Goal: Information Seeking & Learning: Learn about a topic

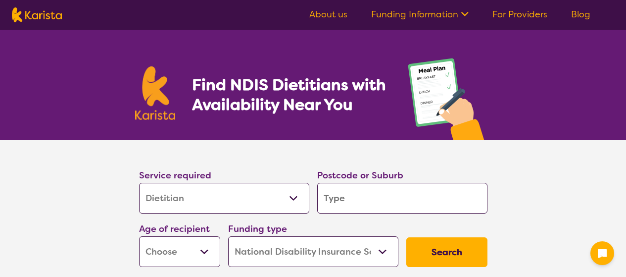
select select "Dietitian"
select select "NDIS"
select select "Dietitian"
select select "NDIS"
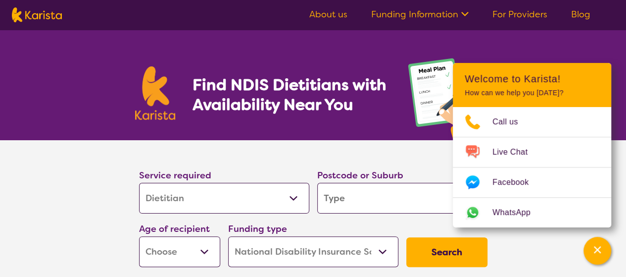
click at [343, 191] on input "search" at bounding box center [402, 198] width 170 height 31
type input "2"
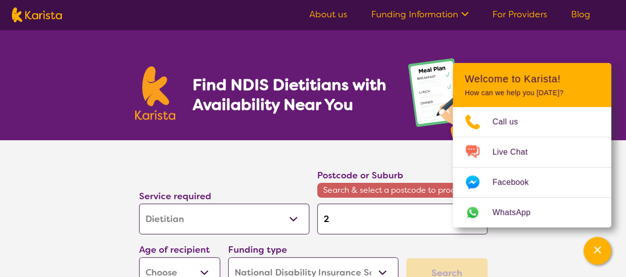
type input "22"
type input "221"
type input "2213"
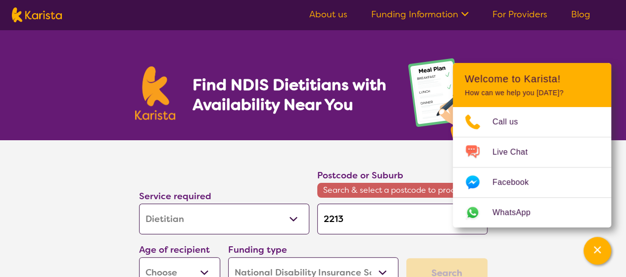
type input "2213"
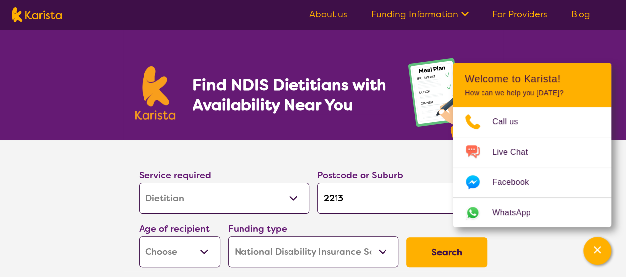
type input "2213"
click at [407, 237] on button "Search" at bounding box center [447, 252] width 81 height 30
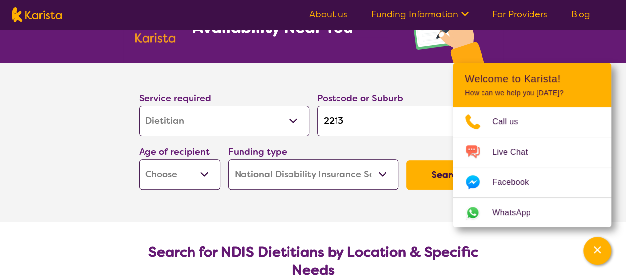
scroll to position [104, 0]
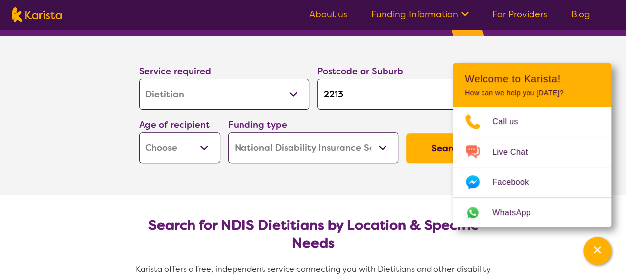
click at [208, 150] on select "Early Childhood - 0 to 9 Child - 10 to 11 Adolescent - 12 to 17 Adult - 18 to 6…" at bounding box center [179, 147] width 81 height 31
select select "AD"
click at [139, 132] on select "Early Childhood - 0 to 9 Child - 10 to 11 Adolescent - 12 to 17 Adult - 18 to 6…" at bounding box center [179, 147] width 81 height 31
select select "AD"
click at [422, 146] on button "Search" at bounding box center [447, 148] width 81 height 30
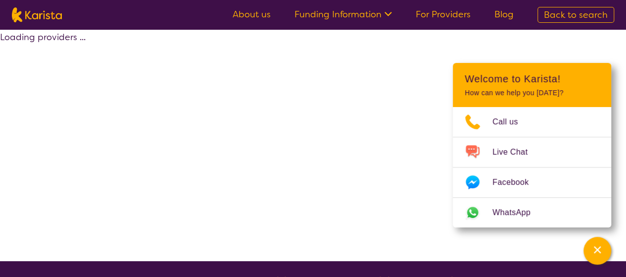
select select "NDIS"
select select "Dietitian"
select select "AD"
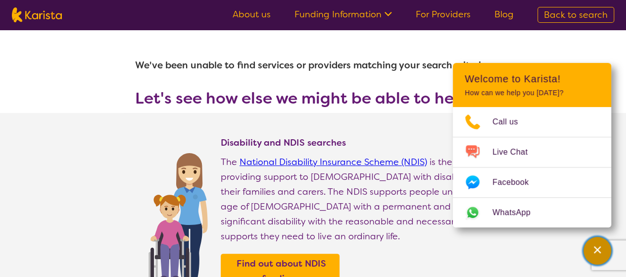
click at [599, 251] on icon "Channel Menu" at bounding box center [598, 250] width 10 height 10
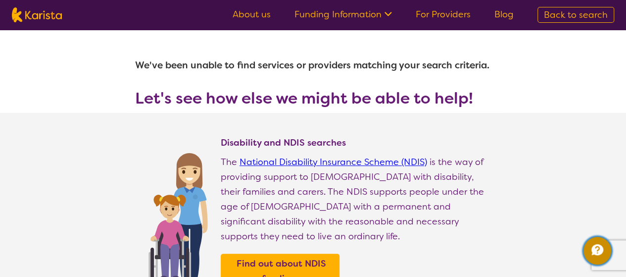
select select "Dietitian"
select select "AD"
select select "NDIS"
select select "Dietitian"
select select "AD"
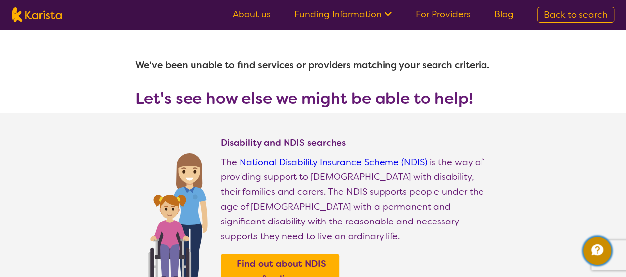
select select "NDIS"
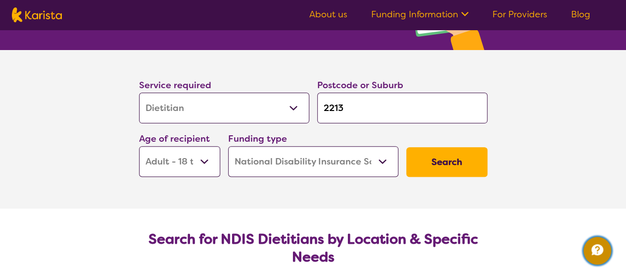
scroll to position [91, 0]
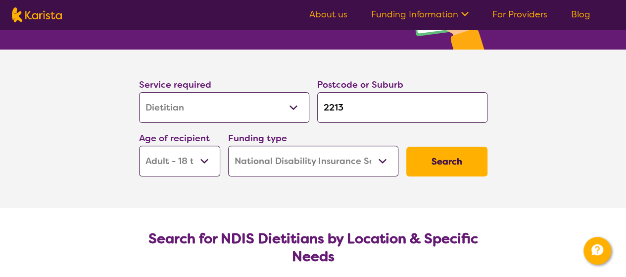
click at [306, 158] on select "Home Care Package (HCP) National Disability Insurance Scheme (NDIS) I don't know" at bounding box center [313, 161] width 170 height 31
click at [228, 146] on select "Home Care Package (HCP) National Disability Insurance Scheme (NDIS) I don't know" at bounding box center [313, 161] width 170 height 31
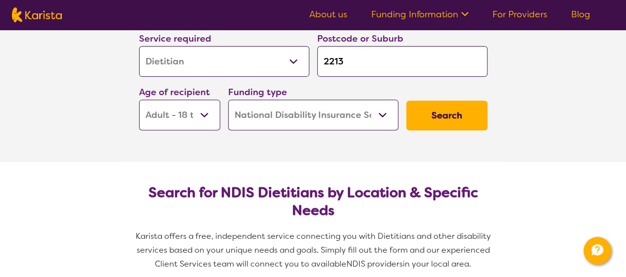
scroll to position [136, 0]
click at [438, 118] on button "Search" at bounding box center [447, 116] width 81 height 30
select select "NDIS"
select select "Dietitian"
select select "AD"
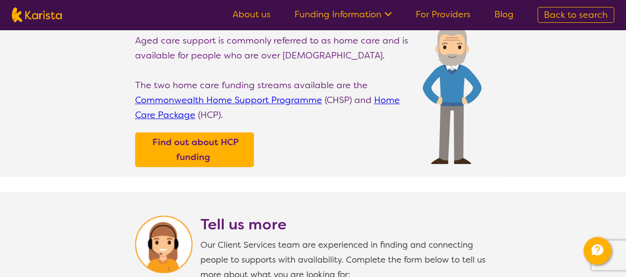
scroll to position [322, 0]
select select "Dietitian"
select select "AD"
select select "NDIS"
select select "Dietitian"
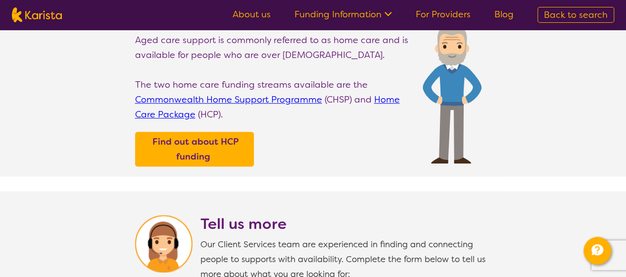
select select "AD"
select select "NDIS"
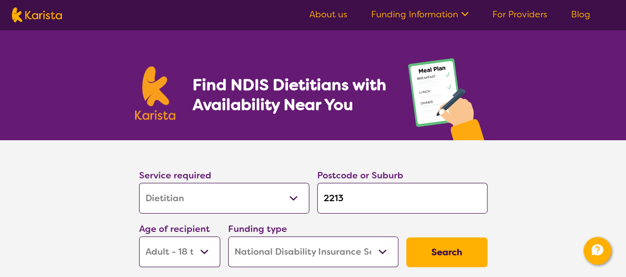
click at [368, 207] on input "2213" at bounding box center [402, 198] width 170 height 31
type input "221"
type input "22"
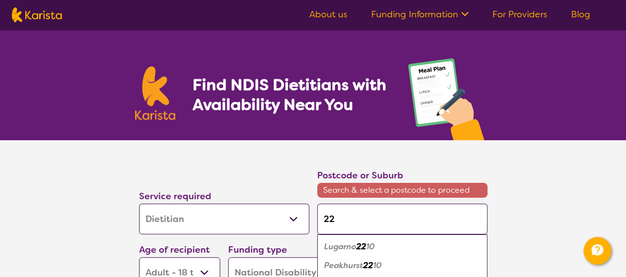
type input "220"
type input "2200"
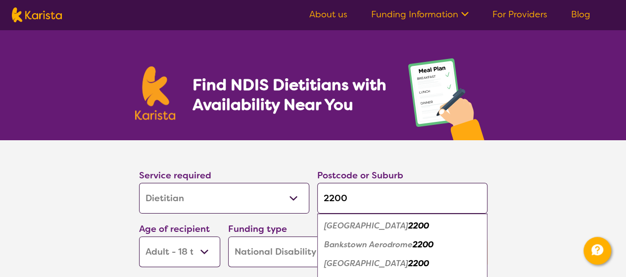
type input "2200"
click at [368, 220] on em "[GEOGRAPHIC_DATA]" at bounding box center [366, 225] width 84 height 10
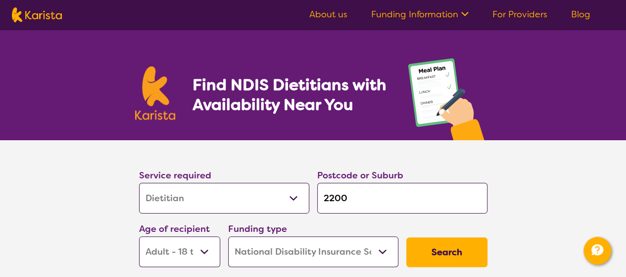
click at [437, 251] on button "Search" at bounding box center [447, 252] width 81 height 30
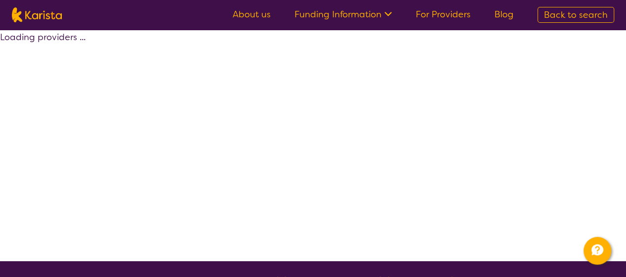
select select "NDIS"
select select "Dietitian"
select select "AD"
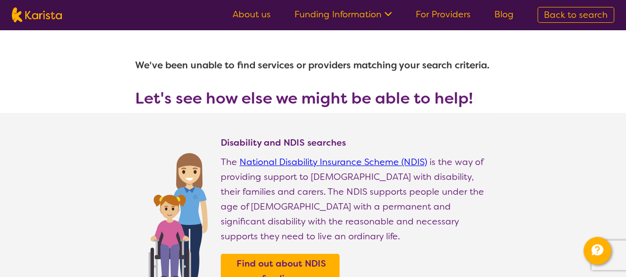
select select "Dietitian"
select select "AD"
select select "NDIS"
select select "Dietitian"
select select "AD"
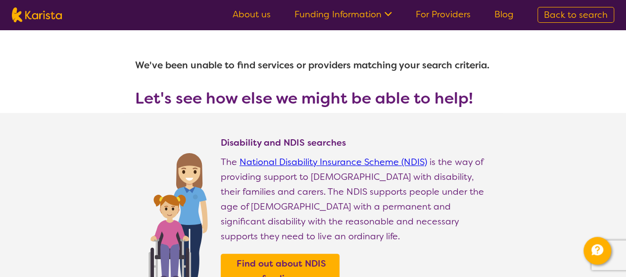
select select "NDIS"
